Goal: Task Accomplishment & Management: Manage account settings

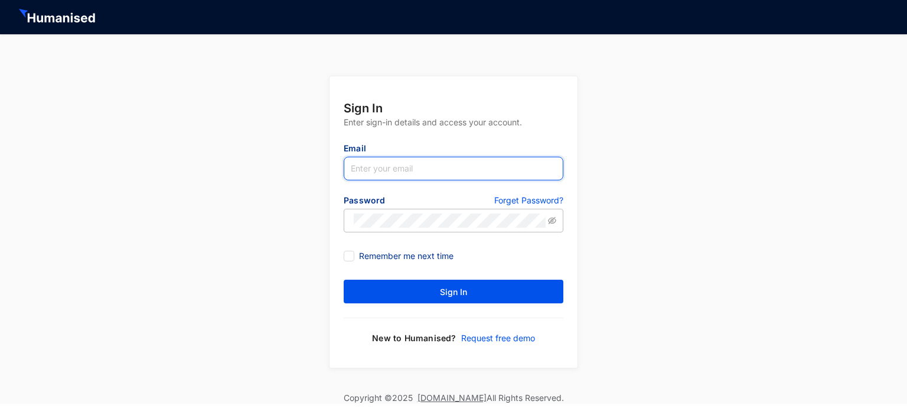
click at [377, 166] on input "text" at bounding box center [454, 169] width 220 height 24
click at [367, 168] on input "text" at bounding box center [454, 169] width 220 height 24
click at [435, 171] on input "kganeshan" at bounding box center [454, 169] width 220 height 24
type input "[EMAIL_ADDRESS][DOMAIN_NAME]"
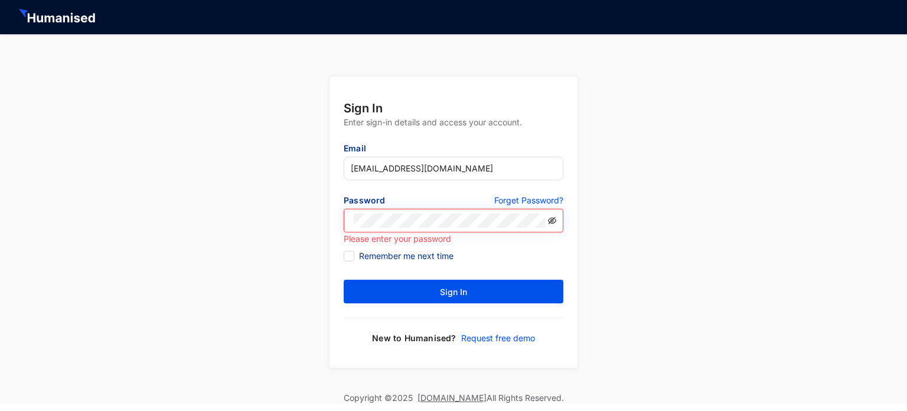
click at [554, 220] on icon "eye-invisible" at bounding box center [553, 221] width 2 height 2
click at [552, 218] on icon "eye" at bounding box center [552, 220] width 8 height 8
click at [347, 252] on input "Remember me next time" at bounding box center [348, 254] width 8 height 8
checkbox input "true"
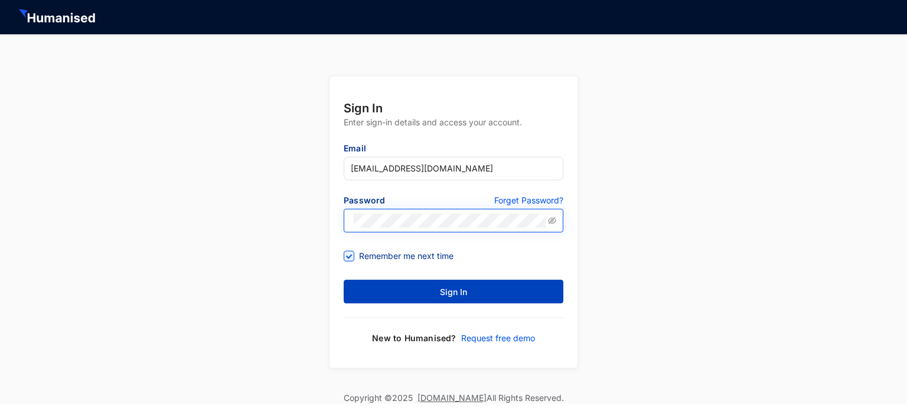
click at [437, 295] on button "Sign In" at bounding box center [454, 291] width 220 height 24
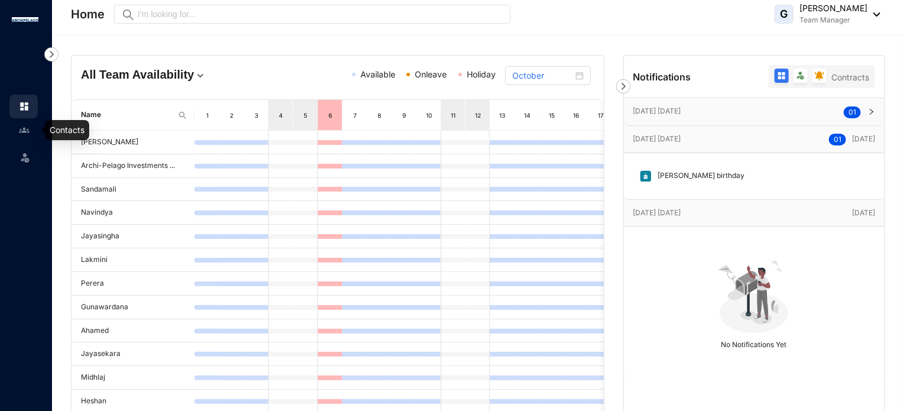
click at [24, 132] on img at bounding box center [24, 130] width 11 height 11
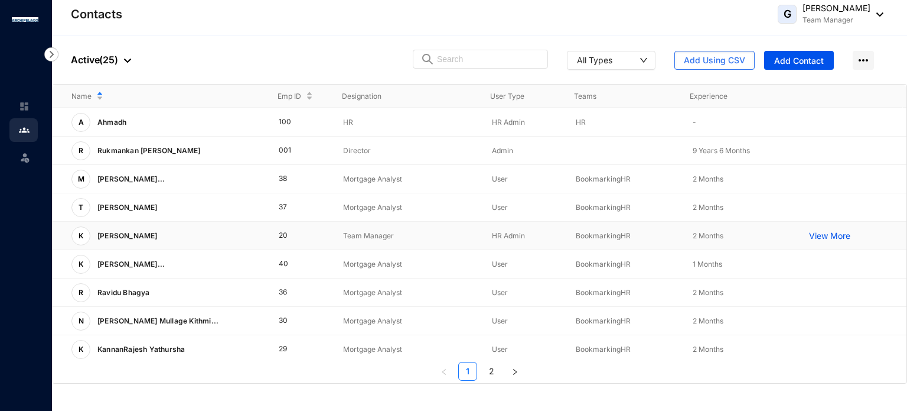
click at [139, 237] on p "[PERSON_NAME]" at bounding box center [126, 235] width 72 height 19
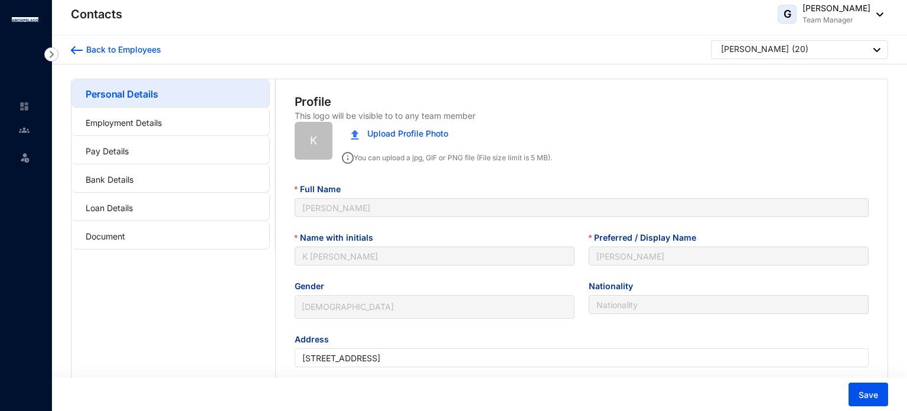
type input "[DATE]"
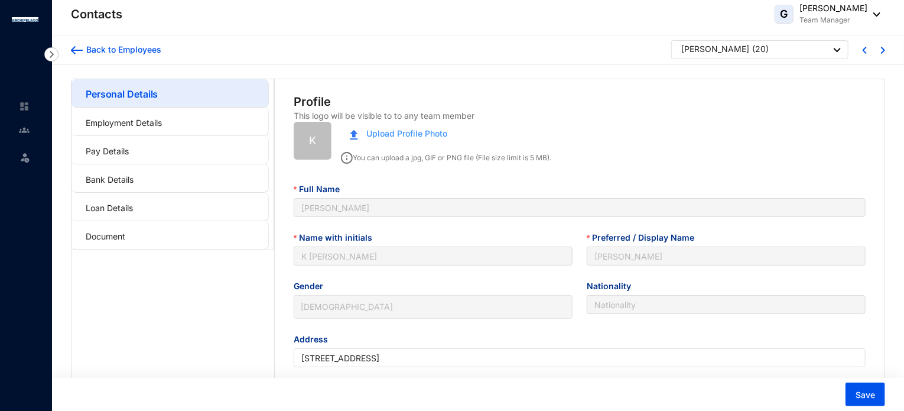
click at [367, 133] on span "Upload Profile Photo" at bounding box center [406, 133] width 81 height 13
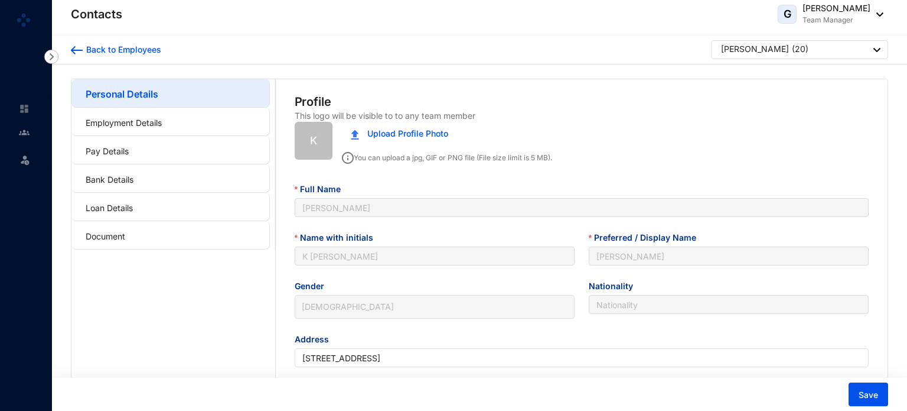
type input "[DATE]"
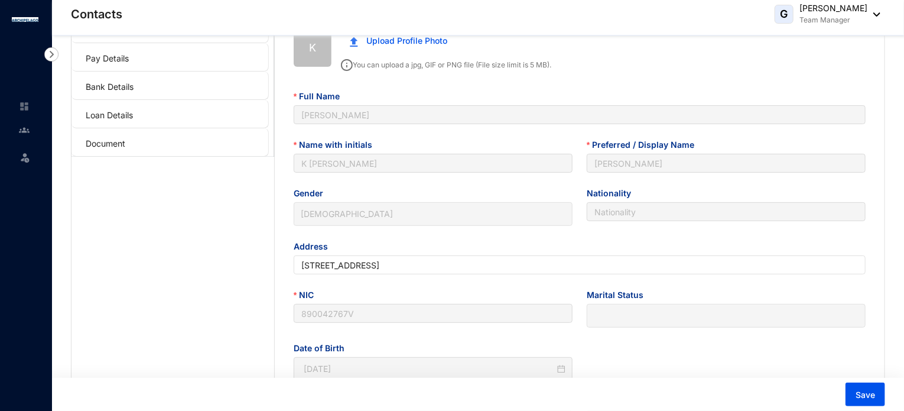
scroll to position [85, 0]
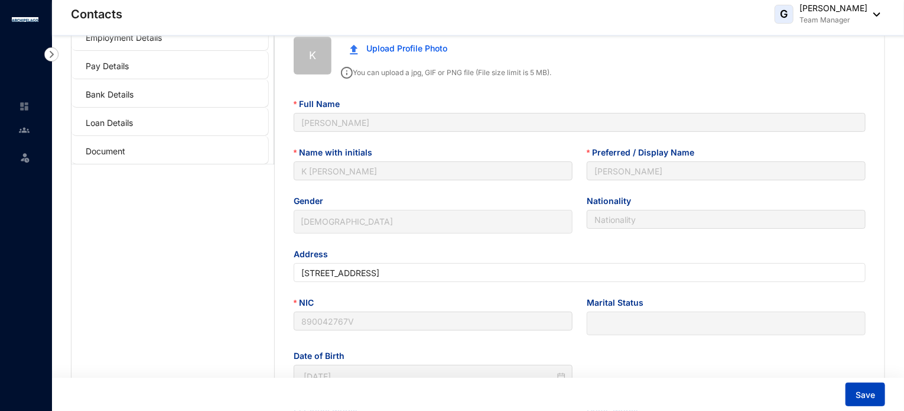
click at [860, 395] on span "Save" at bounding box center [864, 395] width 19 height 12
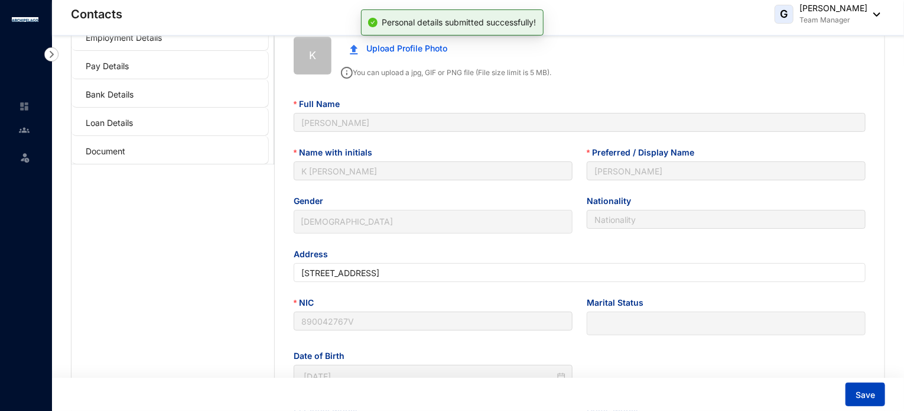
scroll to position [0, 0]
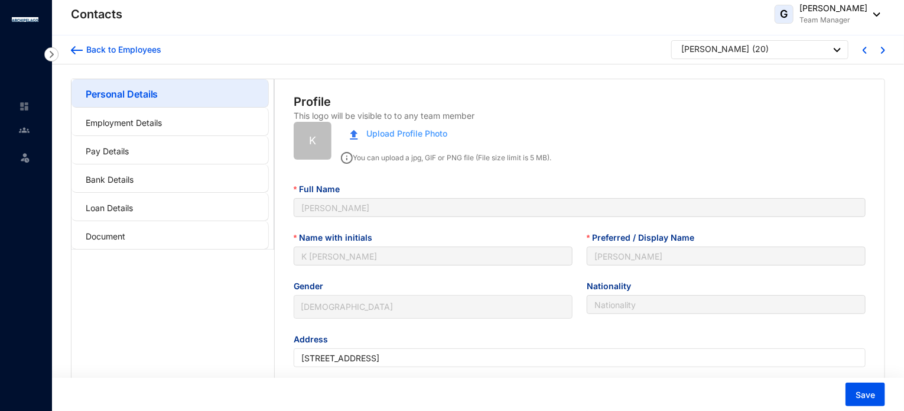
click at [395, 132] on span "Upload Profile Photo" at bounding box center [406, 133] width 81 height 13
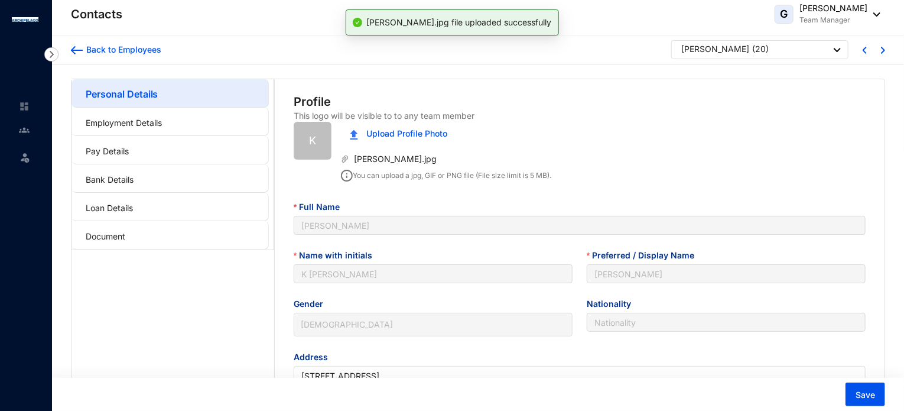
click at [311, 137] on span "K" at bounding box center [312, 140] width 7 height 17
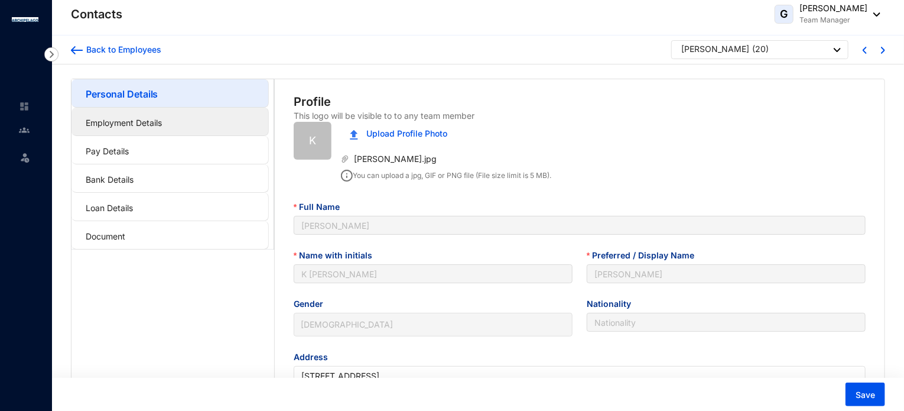
click at [123, 126] on link "Employment Details" at bounding box center [124, 123] width 76 height 10
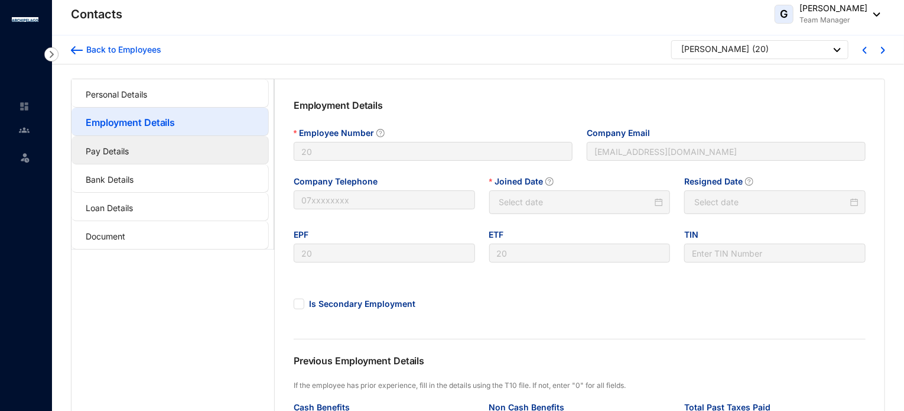
type input "2025-08-01"
type input "Invalid Date"
click at [104, 151] on link "Pay Details" at bounding box center [107, 151] width 43 height 10
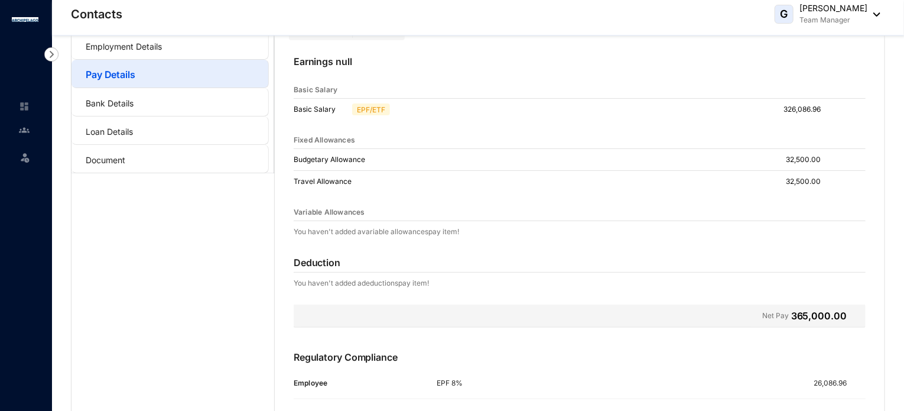
scroll to position [170, 0]
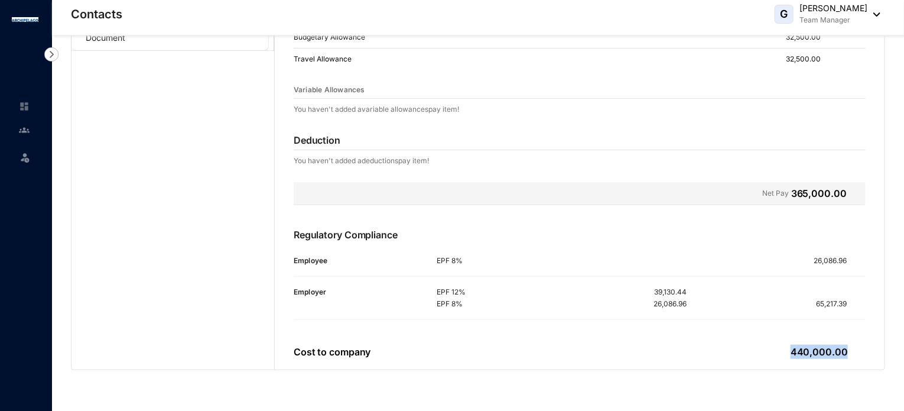
drag, startPoint x: 782, startPoint y: 352, endPoint x: 850, endPoint y: 350, distance: 67.4
click at [850, 350] on div "Cost to company 440,000.00" at bounding box center [580, 352] width 572 height 26
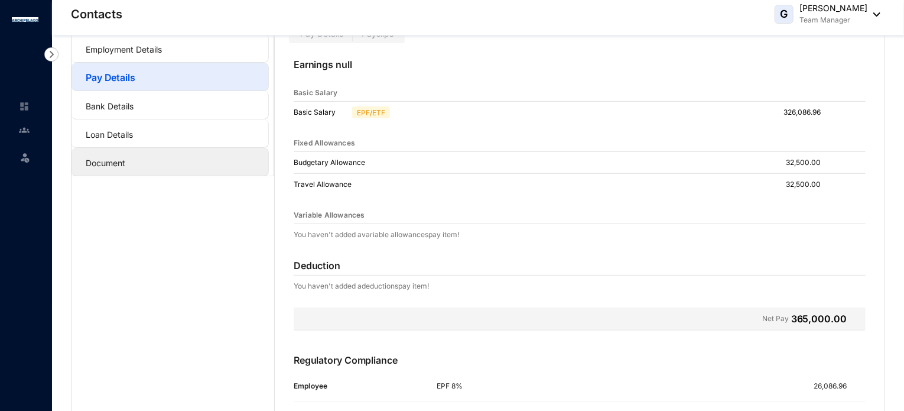
scroll to position [0, 0]
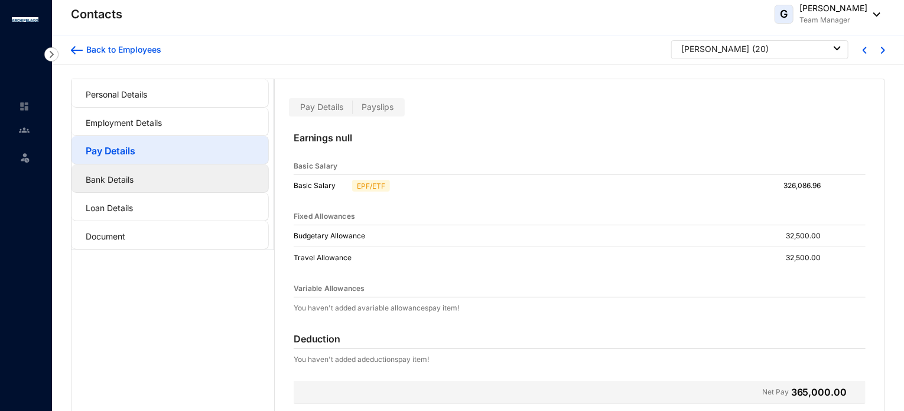
click at [116, 181] on link "Bank Details" at bounding box center [110, 179] width 48 height 10
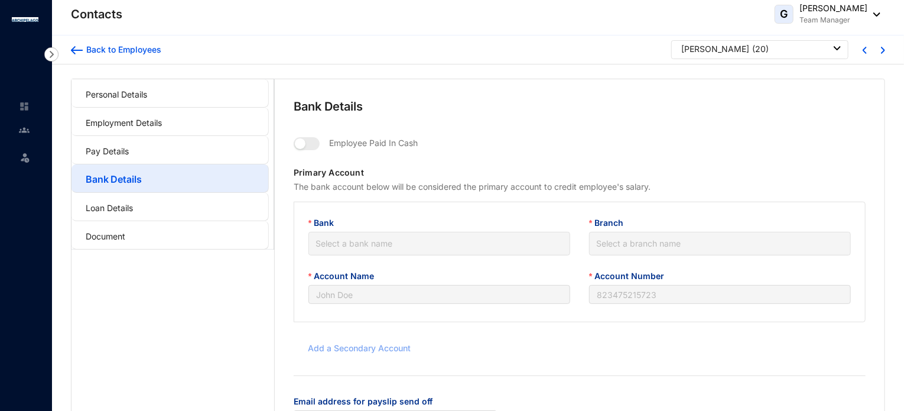
type input "K [PERSON_NAME]"
type input "001217014094"
type input "Kganeshan@ca-usa.com"
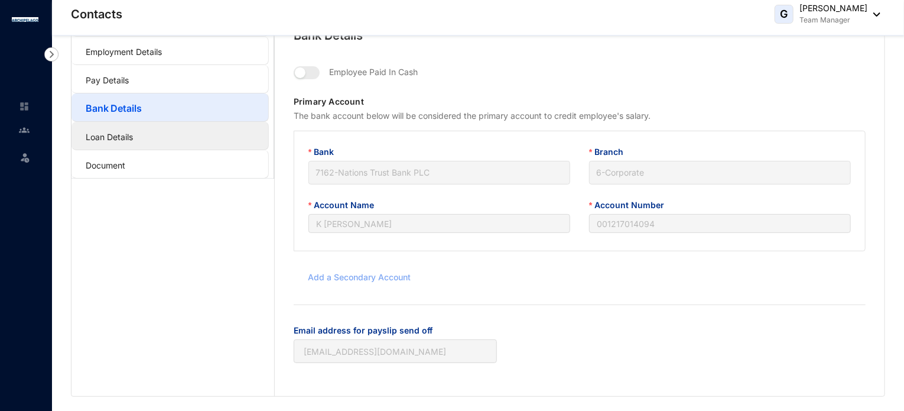
click at [120, 136] on link "Loan Details" at bounding box center [109, 137] width 47 height 10
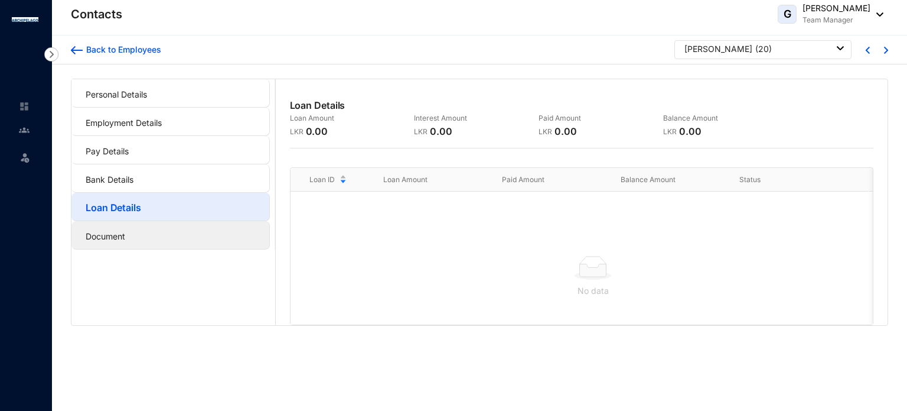
click at [112, 238] on link "Document" at bounding box center [106, 236] width 40 height 10
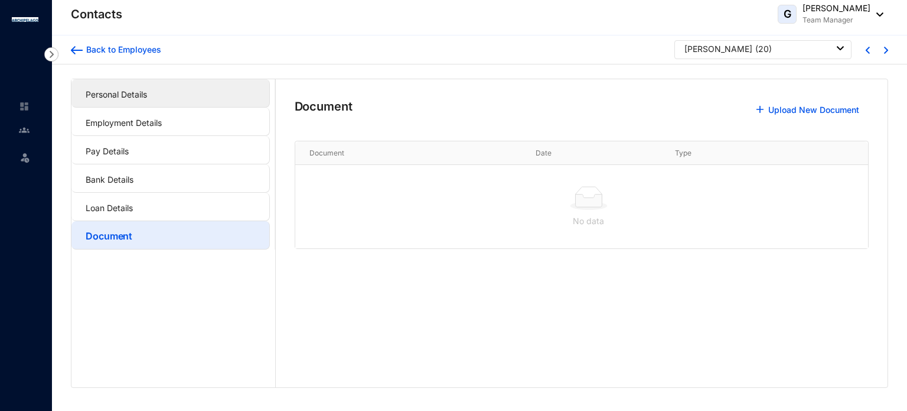
click at [123, 96] on link "Personal Details" at bounding box center [116, 94] width 61 height 10
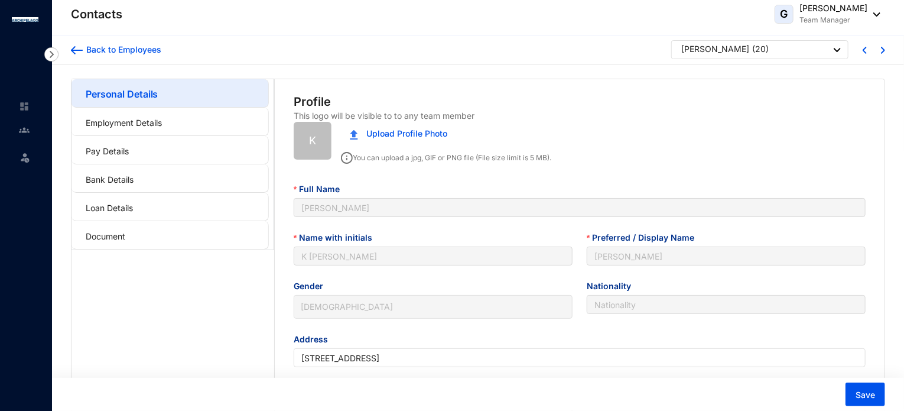
type input "[DATE]"
click at [88, 49] on div "Back to Employees" at bounding box center [122, 50] width 79 height 12
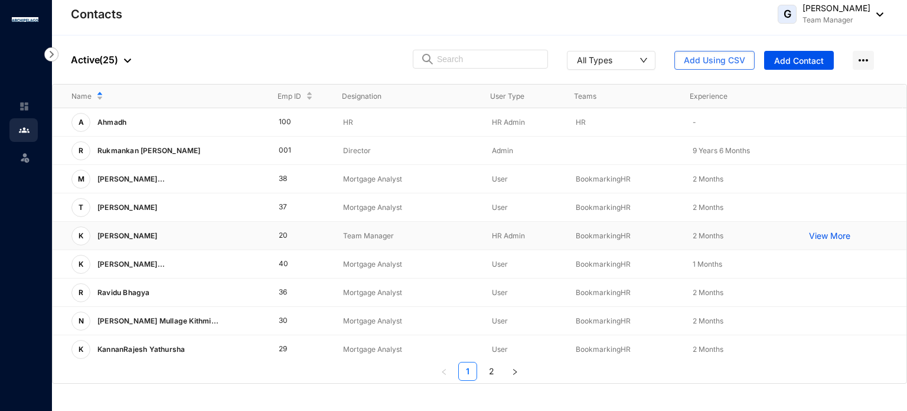
click at [102, 232] on p "[PERSON_NAME]" at bounding box center [126, 235] width 72 height 19
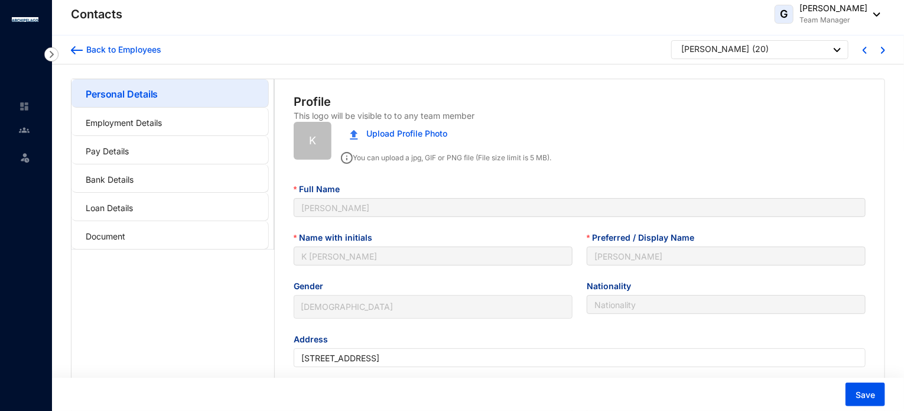
type input "[DATE]"
click at [317, 138] on span "K" at bounding box center [313, 141] width 38 height 38
click at [383, 129] on span "Upload Profile Photo" at bounding box center [406, 133] width 81 height 13
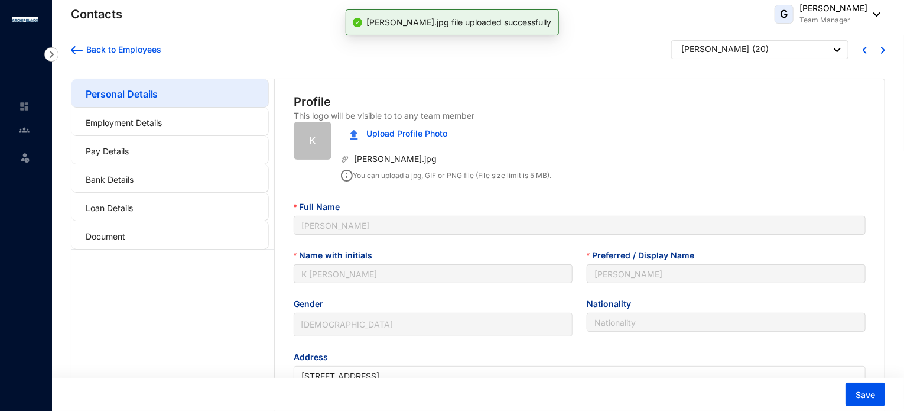
click at [871, 18] on div "G Kevin Ganeshan Team Manager" at bounding box center [827, 14] width 106 height 24
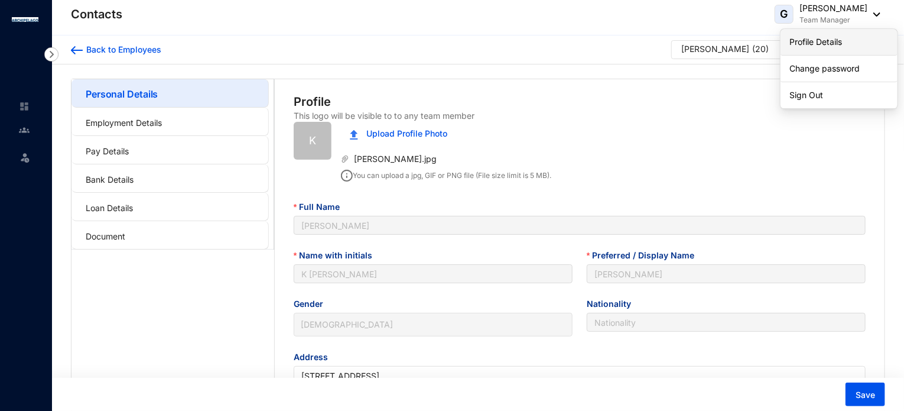
click at [828, 43] on link "Profile Details" at bounding box center [839, 42] width 98 height 12
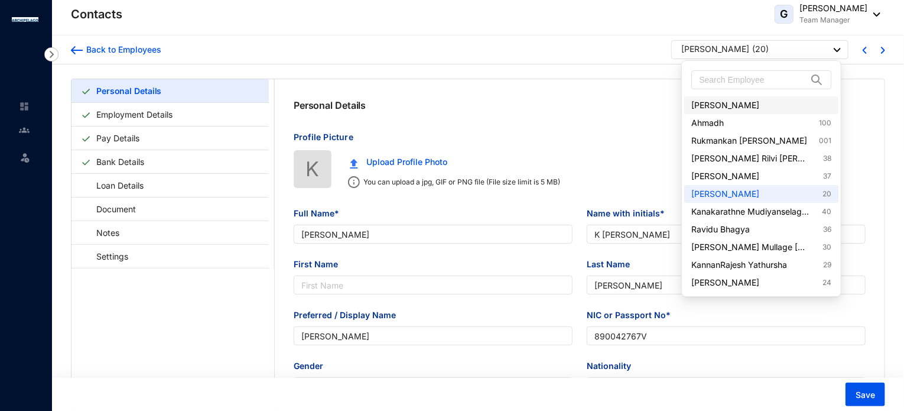
type input "[PERSON_NAME]"
type input "K [PERSON_NAME]"
type input "[PERSON_NAME]"
type input "890042767V"
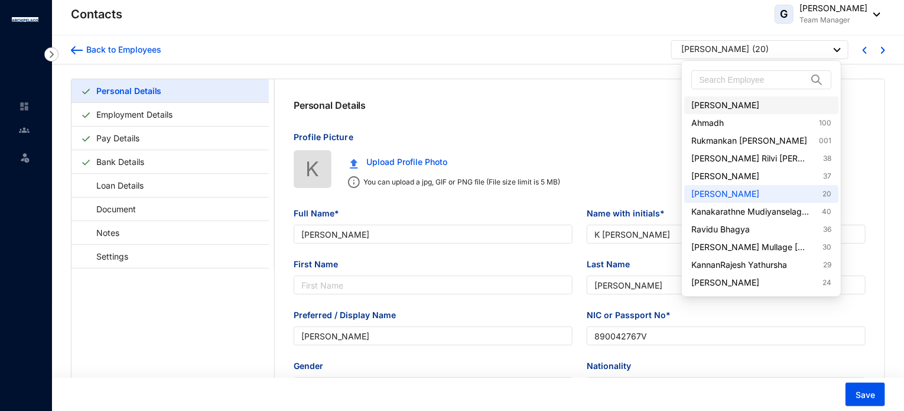
type input "0773822553"
type input "[STREET_ADDRESS]"
type input "[DATE]"
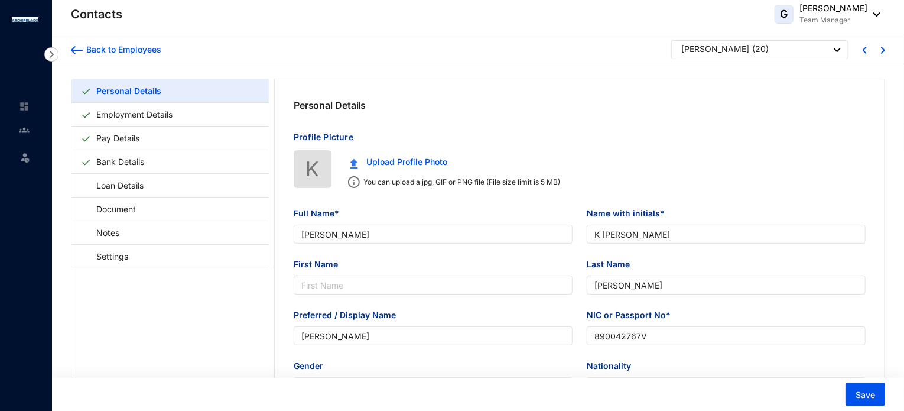
click at [541, 103] on div "Personal Details" at bounding box center [580, 105] width 610 height 52
click at [144, 112] on link "Employment Details" at bounding box center [135, 114] width 86 height 24
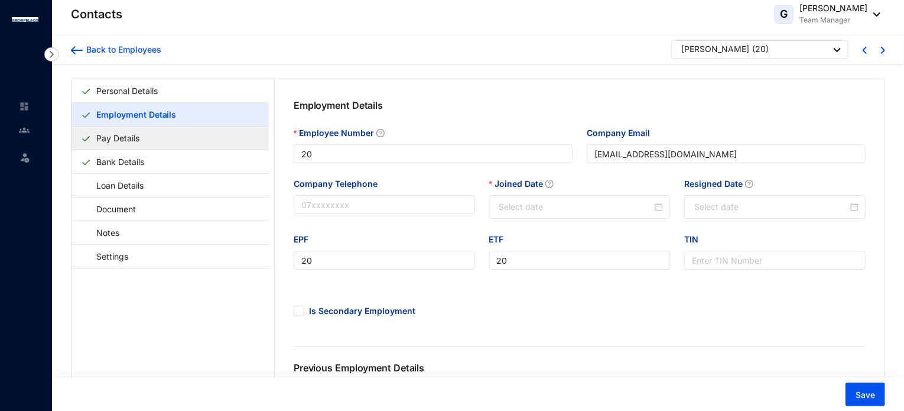
type input "2025-08-01"
click at [110, 139] on link "Pay Details" at bounding box center [118, 138] width 53 height 24
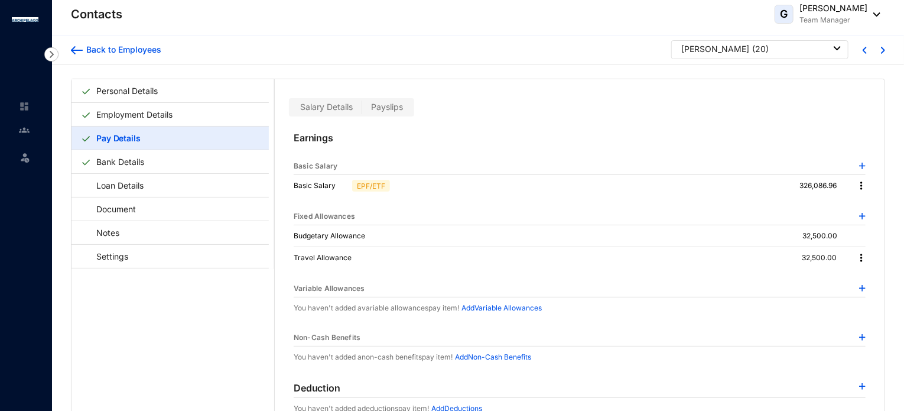
click at [398, 103] on span "Payslips" at bounding box center [387, 107] width 32 height 10
click at [362, 110] on input "Payslips" at bounding box center [362, 110] width 0 height 0
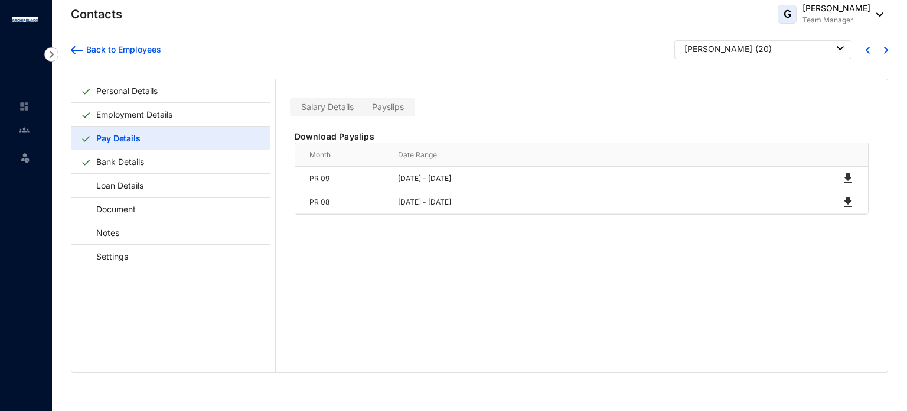
click at [324, 103] on span "Salary Details" at bounding box center [327, 107] width 53 height 10
click at [292, 110] on input "Salary Details" at bounding box center [292, 110] width 0 height 0
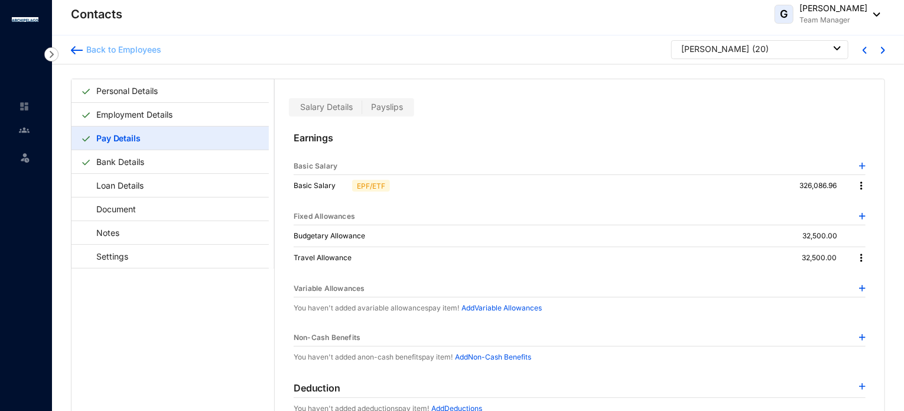
click at [105, 44] on div "Back to Employees" at bounding box center [122, 50] width 79 height 12
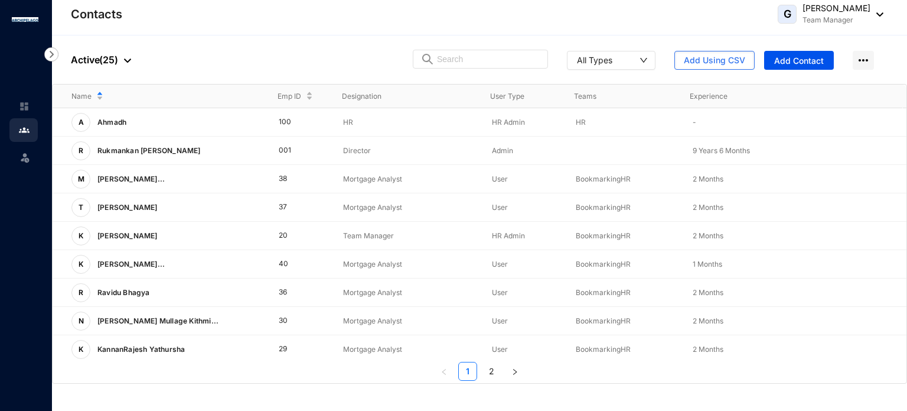
click at [874, 14] on img at bounding box center [877, 14] width 13 height 4
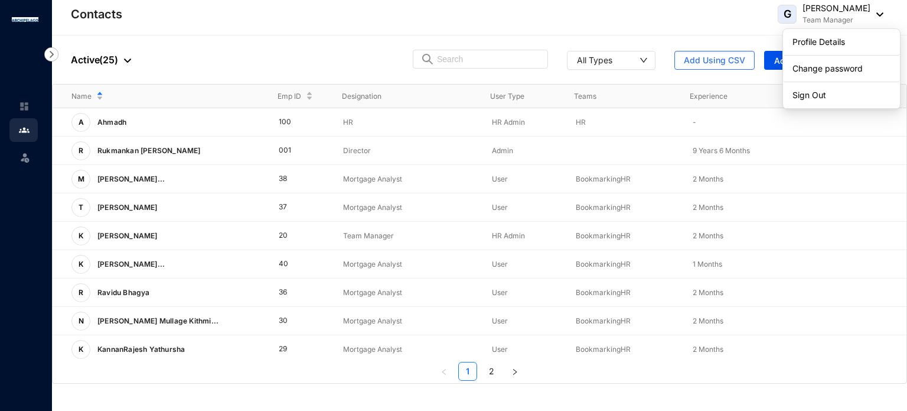
click at [616, 26] on header "Contacts G Kevin Ganeshan Team Manager" at bounding box center [479, 17] width 855 height 35
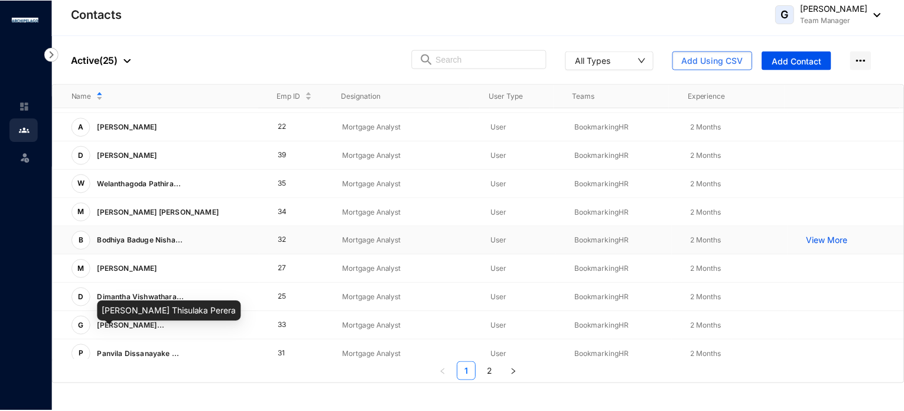
scroll to position [314, 0]
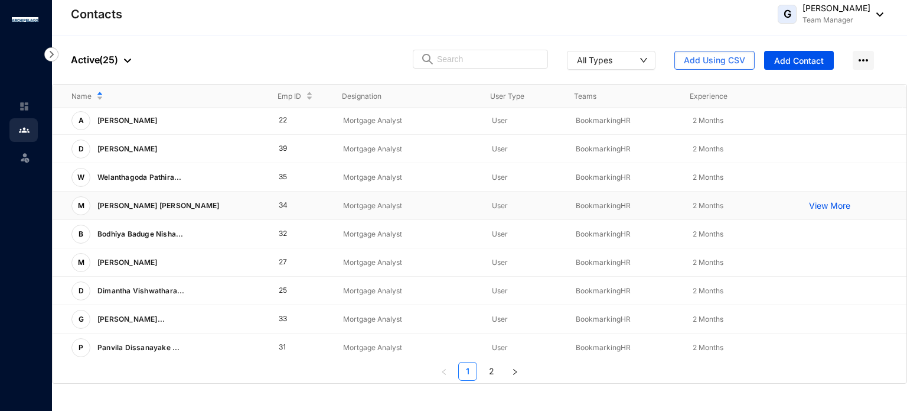
click at [184, 204] on p "[PERSON_NAME] [PERSON_NAME]" at bounding box center [157, 205] width 134 height 19
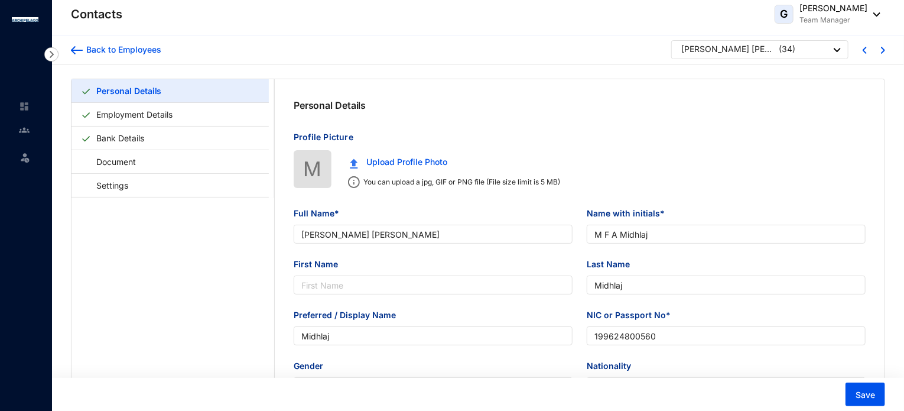
type input "[PERSON_NAME] [PERSON_NAME]"
type input "M F A Midhlaj"
type input "Midhlaj"
type input "199624800560"
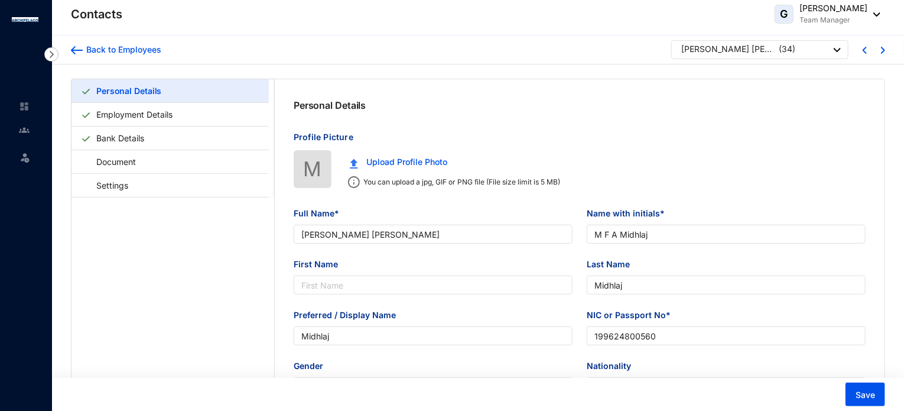
type input "0771234622"
type input "174/4, Olcott Road, Galle"
type input "1996-09-04"
click at [137, 113] on link "Employment Details" at bounding box center [135, 114] width 86 height 24
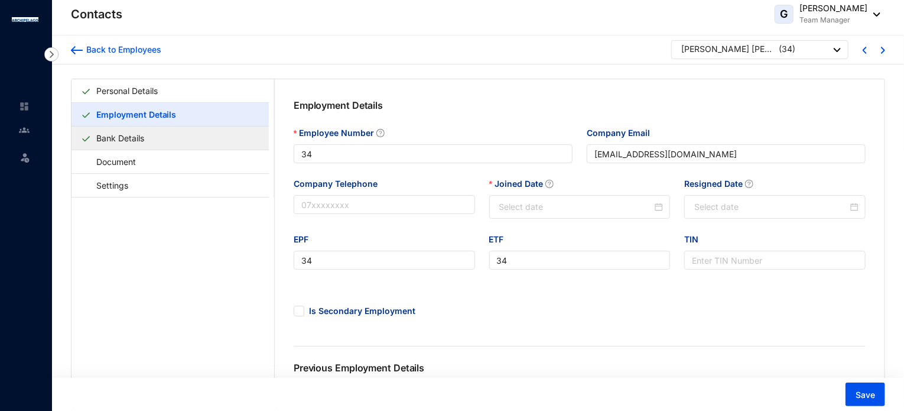
type input "2025-08-11"
click at [111, 136] on link "Bank Details" at bounding box center [120, 138] width 57 height 24
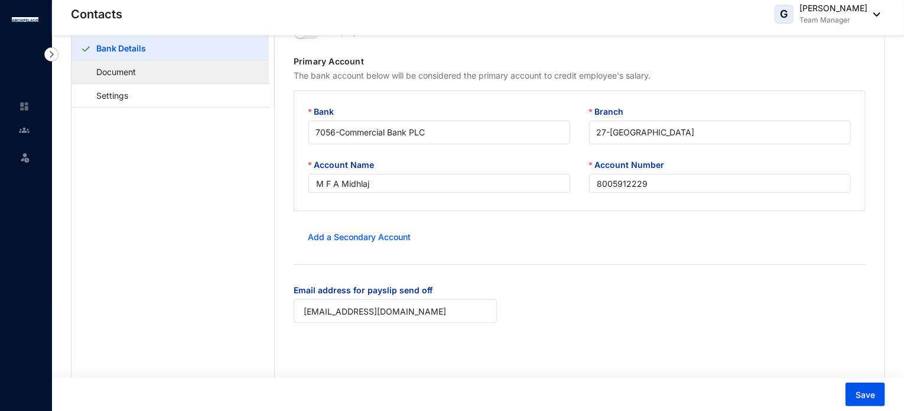
click at [116, 67] on link "Document" at bounding box center [110, 72] width 59 height 24
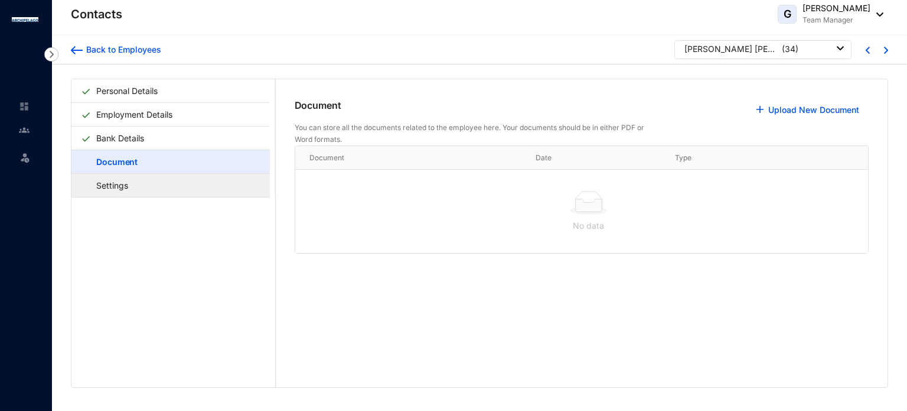
click at [132, 181] on link "Settings" at bounding box center [106, 185] width 51 height 24
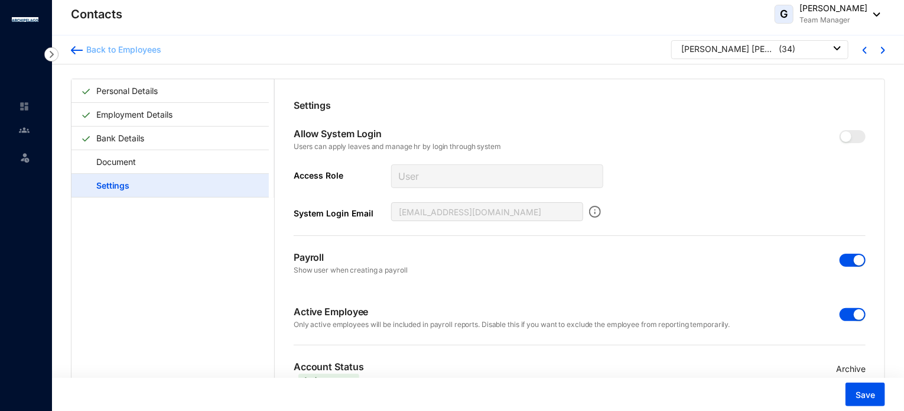
click at [108, 47] on div "Back to Employees" at bounding box center [122, 50] width 79 height 12
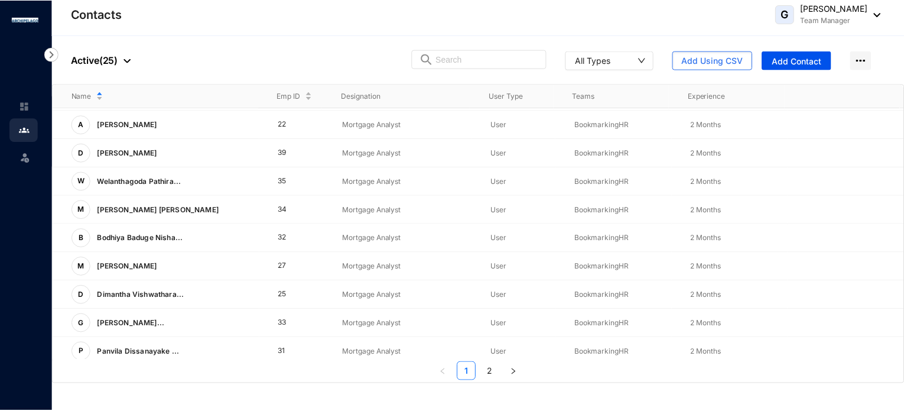
scroll to position [314, 0]
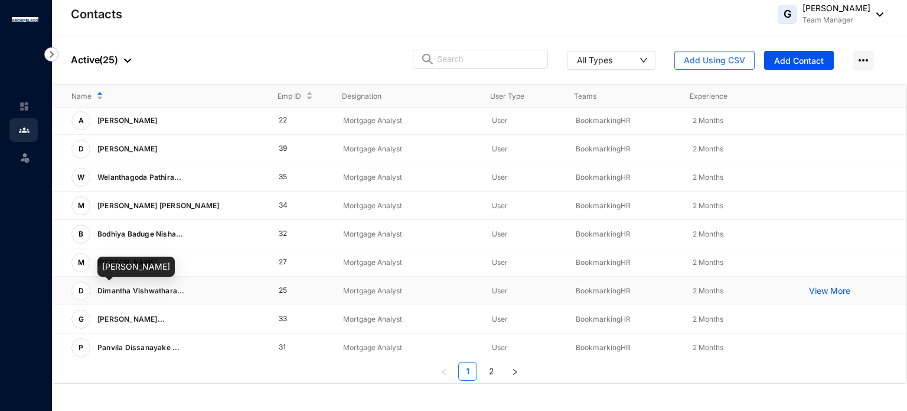
click at [144, 292] on span "Dimantha Vishwathara..." at bounding box center [140, 290] width 87 height 9
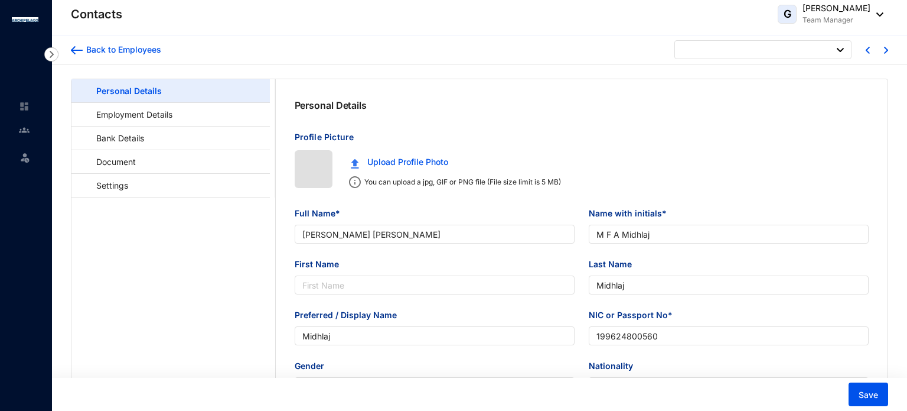
type input "1996-09-04"
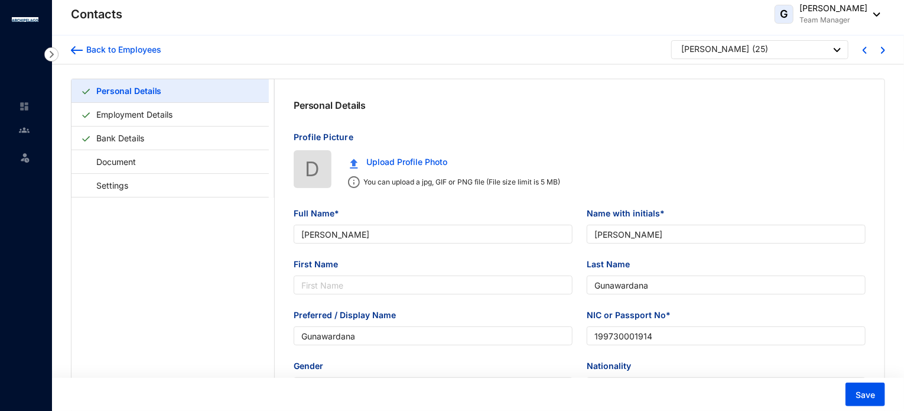
type input "Dimantha Vishwatharana Gunawardana"
type input "D V Gunawardana"
type input "Gunawardana"
type input "199730001914"
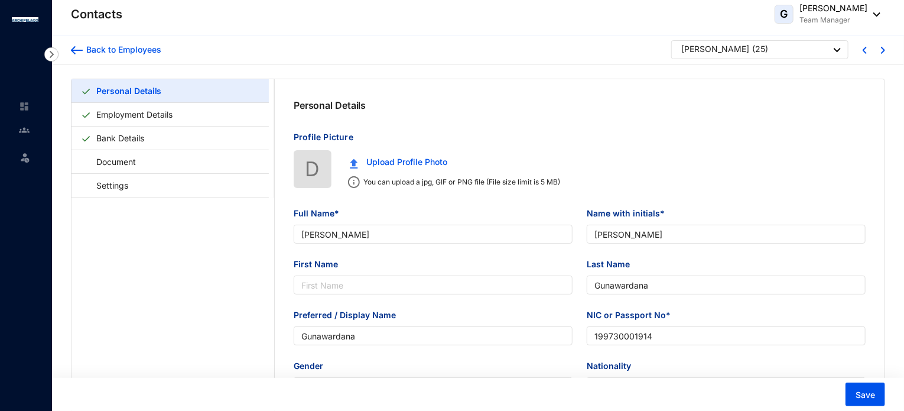
type input "0764344743"
type input "774/D Silva Mawatha, Thalangama North, Malabe 10115"
type input "1997-10-26"
click at [129, 140] on link "Bank Details" at bounding box center [120, 138] width 57 height 24
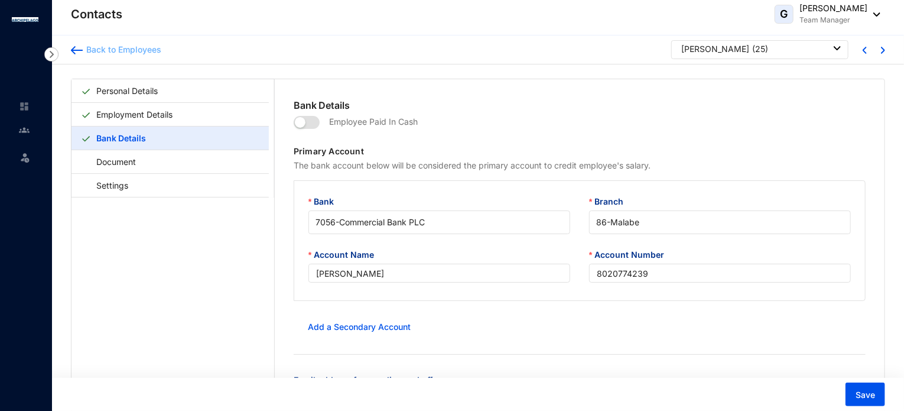
click at [76, 51] on img at bounding box center [77, 50] width 12 height 8
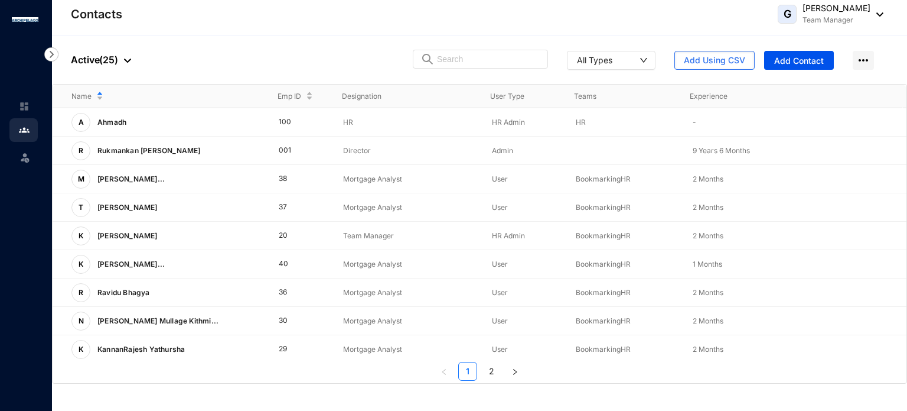
click at [871, 15] on img at bounding box center [877, 14] width 13 height 4
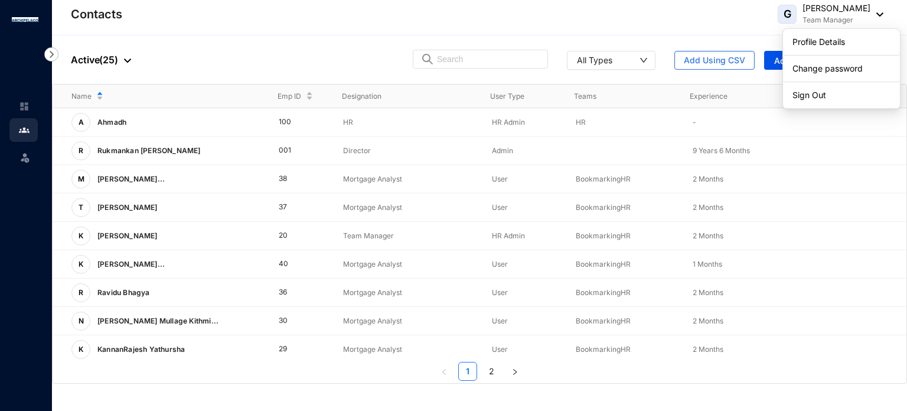
click at [851, 9] on p "[PERSON_NAME]" at bounding box center [837, 8] width 68 height 12
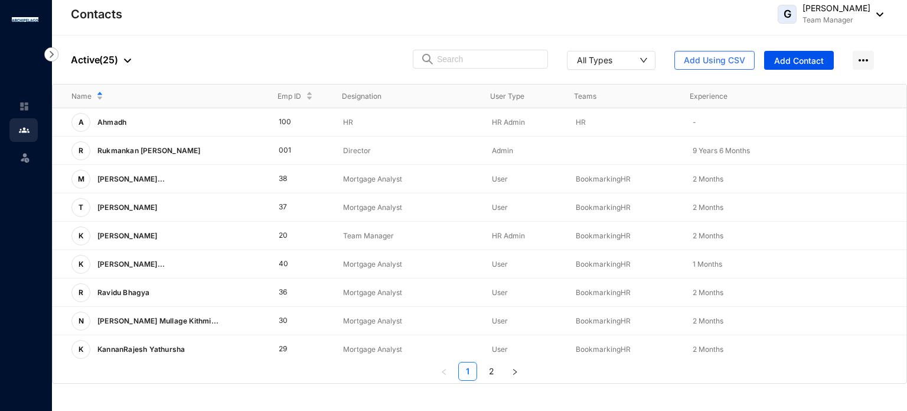
click at [832, 11] on p "[PERSON_NAME]" at bounding box center [837, 8] width 68 height 12
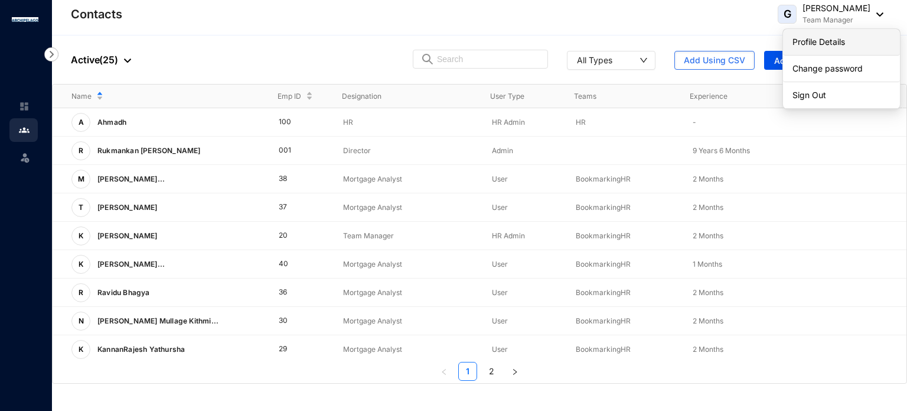
click at [837, 36] on link "Profile Details" at bounding box center [842, 42] width 98 height 12
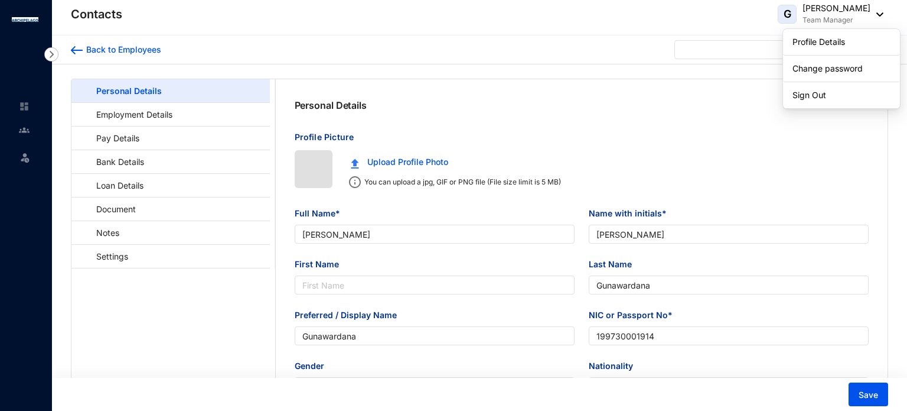
type input "1997-10-26"
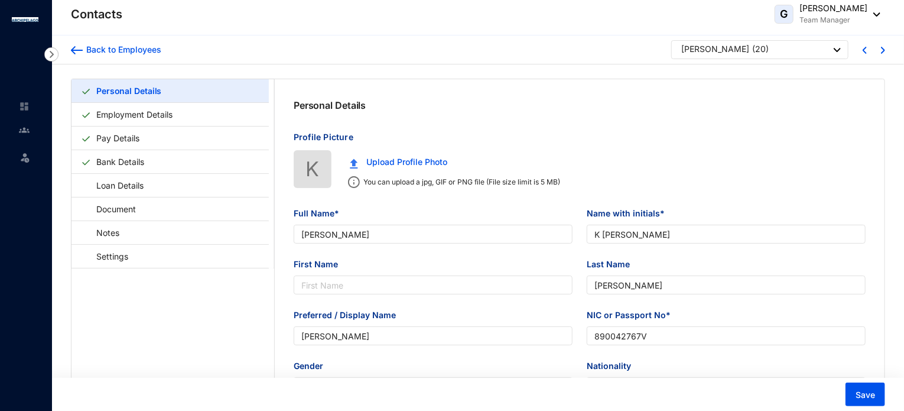
type input "[PERSON_NAME]"
type input "K [PERSON_NAME]"
type input "[PERSON_NAME]"
type input "890042767V"
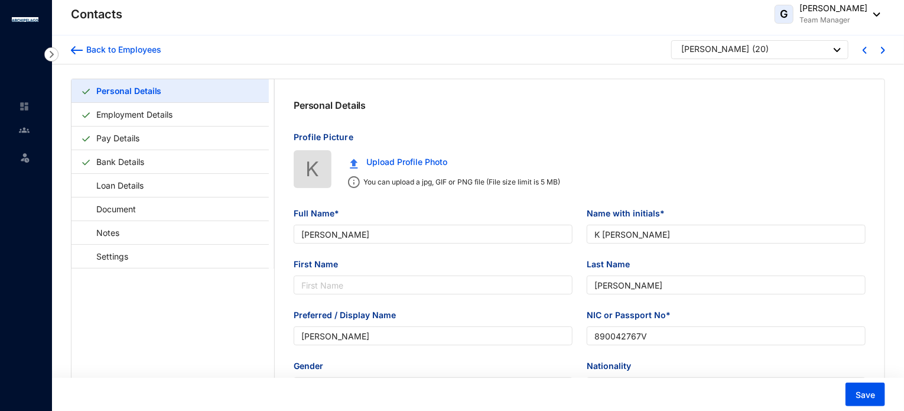
type input "0773822553"
type input "[STREET_ADDRESS]"
type input "[DATE]"
click at [352, 161] on img "button" at bounding box center [354, 163] width 8 height 10
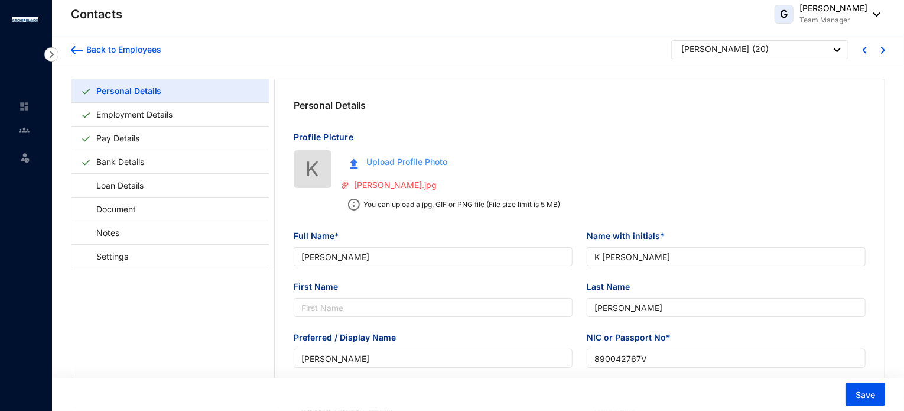
click at [354, 165] on img "button" at bounding box center [354, 163] width 8 height 10
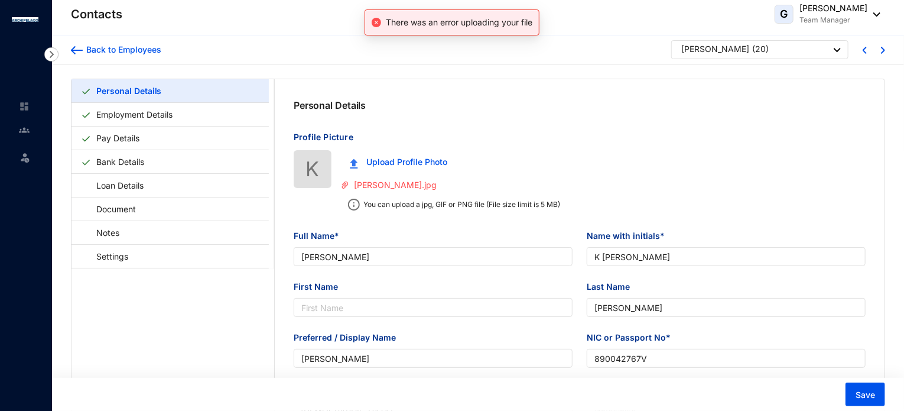
click at [353, 209] on img at bounding box center [354, 204] width 12 height 12
click at [510, 127] on div "Personal Details" at bounding box center [580, 105] width 610 height 52
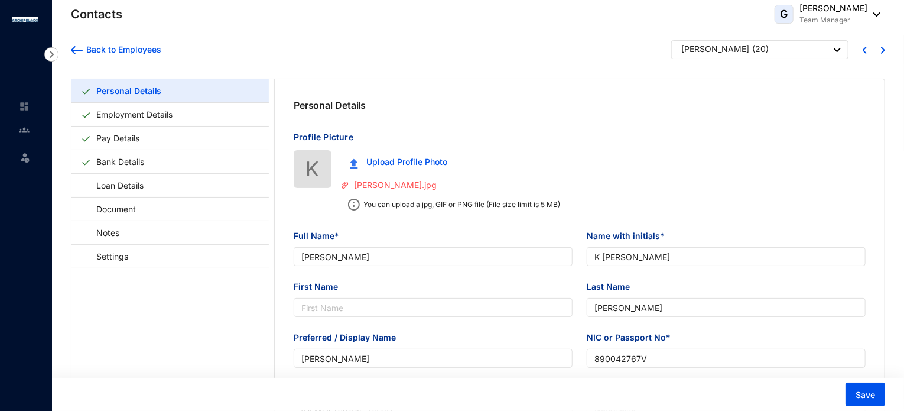
click at [883, 18] on header "Contacts G Kevin Ganeshan Team Manager" at bounding box center [478, 17] width 852 height 35
click at [881, 14] on header "Contacts G Kevin Ganeshan Team Manager" at bounding box center [478, 17] width 852 height 35
click at [877, 12] on img at bounding box center [873, 14] width 13 height 4
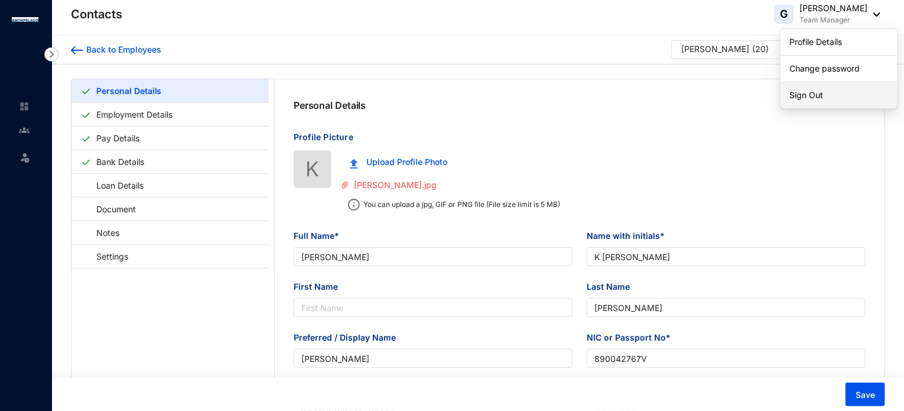
click at [812, 100] on link "Sign Out" at bounding box center [839, 95] width 98 height 12
